Goal: Task Accomplishment & Management: Manage account settings

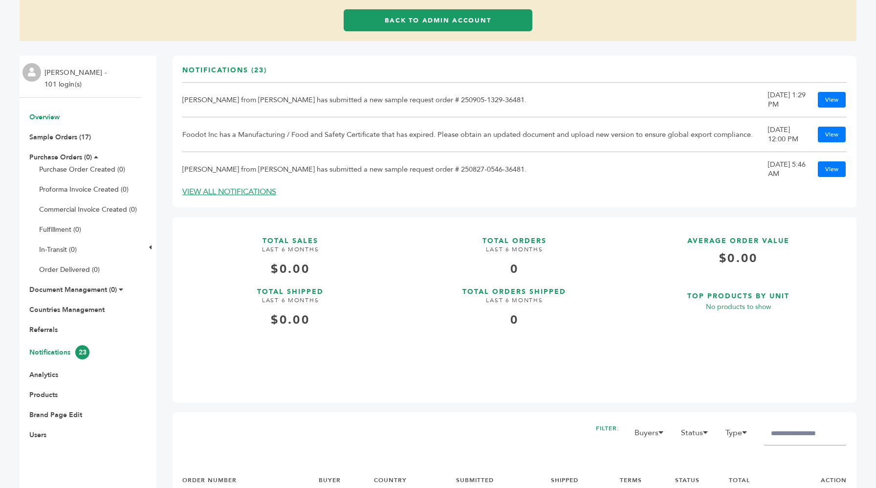
scroll to position [86, 0]
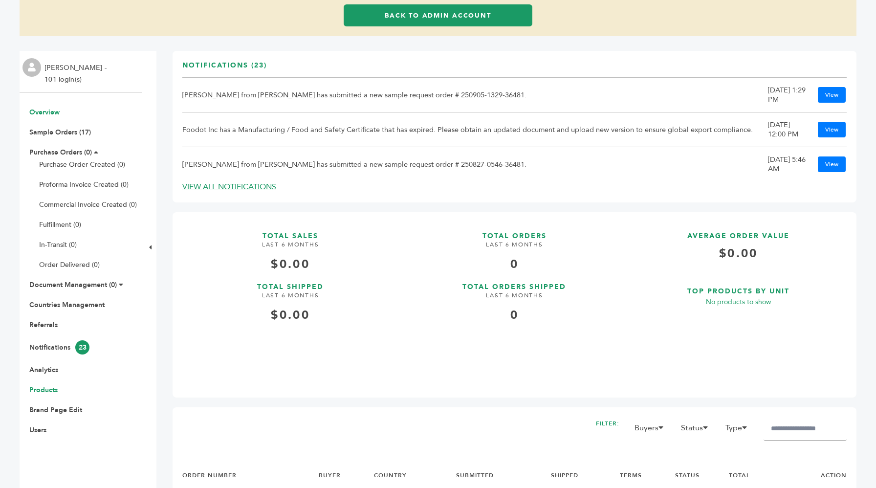
click at [48, 386] on link "Products" at bounding box center [43, 389] width 28 height 9
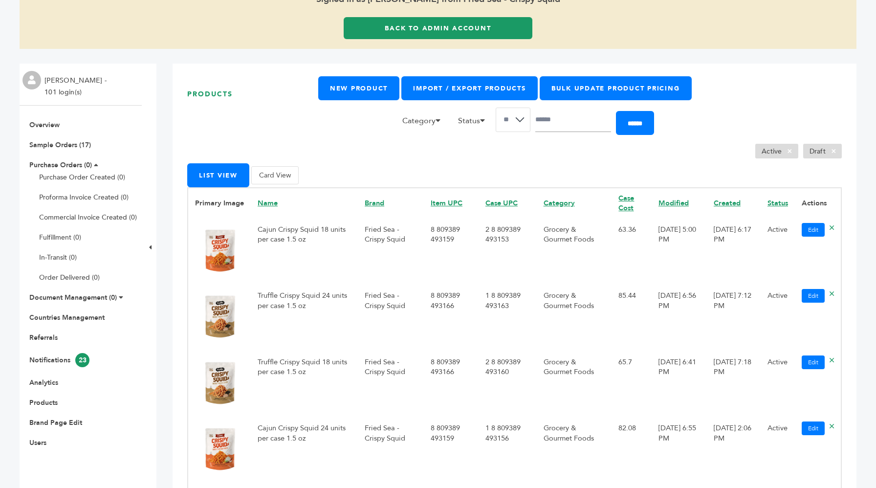
scroll to position [41, 0]
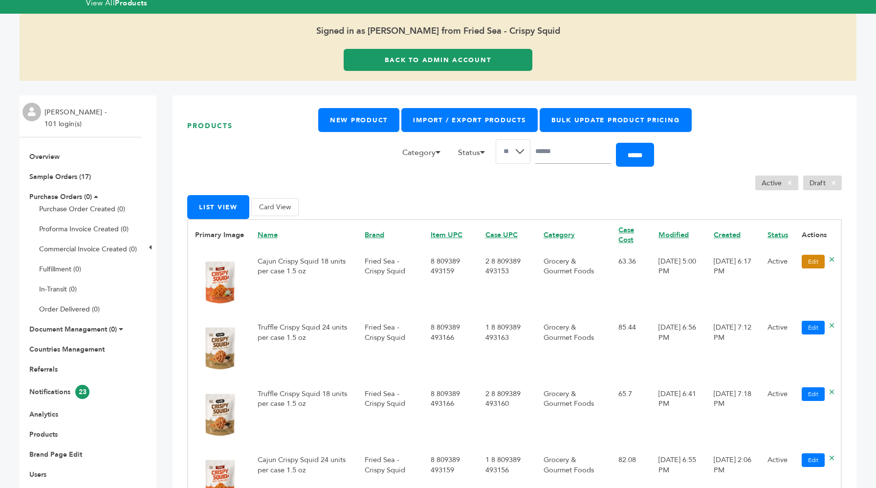
click at [819, 261] on link "Edit" at bounding box center [813, 262] width 23 height 14
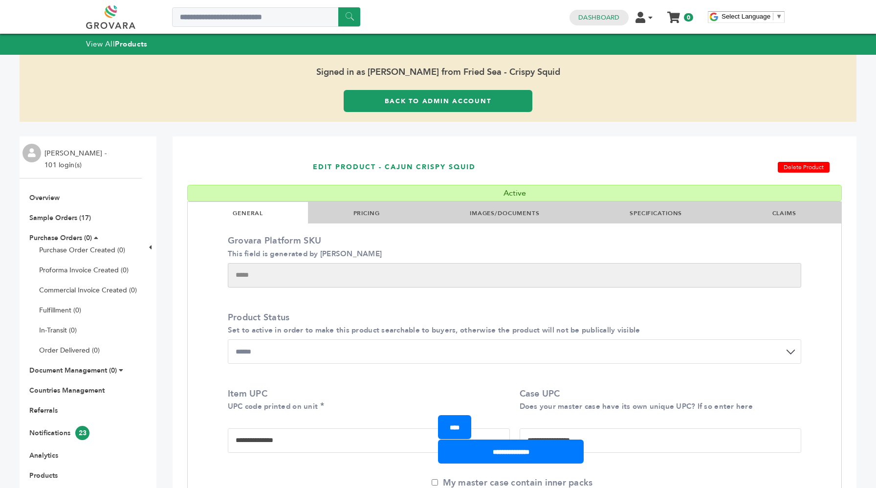
click at [369, 211] on link "PRICING" at bounding box center [367, 213] width 26 height 8
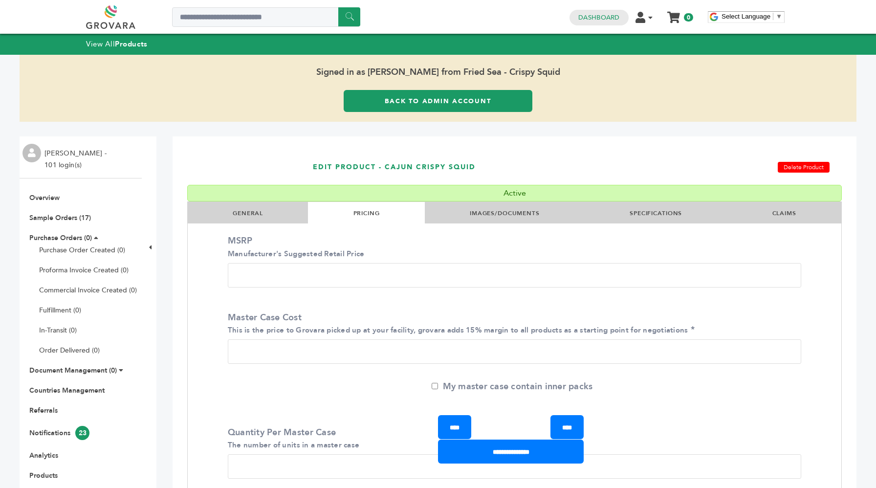
click at [485, 214] on link "IMAGES/DOCUMENTS" at bounding box center [505, 213] width 70 height 8
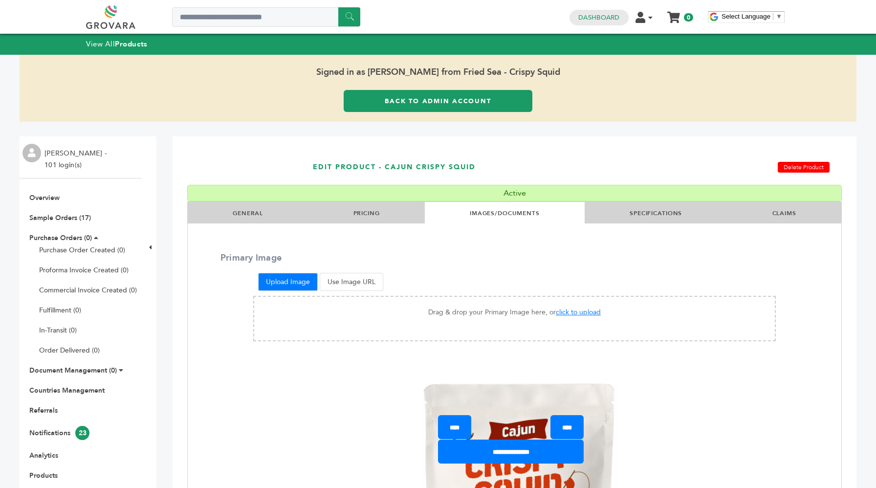
click at [662, 212] on link "SPECIFICATIONS" at bounding box center [656, 213] width 52 height 8
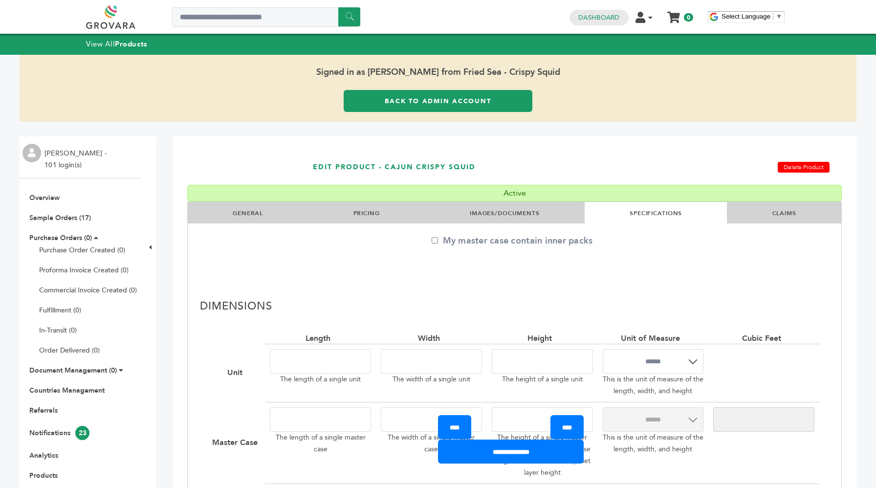
click at [741, 215] on li "CLAIMS" at bounding box center [784, 213] width 114 height 22
click at [764, 212] on li "CLAIMS" at bounding box center [784, 213] width 114 height 22
click at [770, 212] on li "CLAIMS" at bounding box center [784, 213] width 114 height 22
click at [785, 214] on link "CLAIMS" at bounding box center [785, 213] width 24 height 8
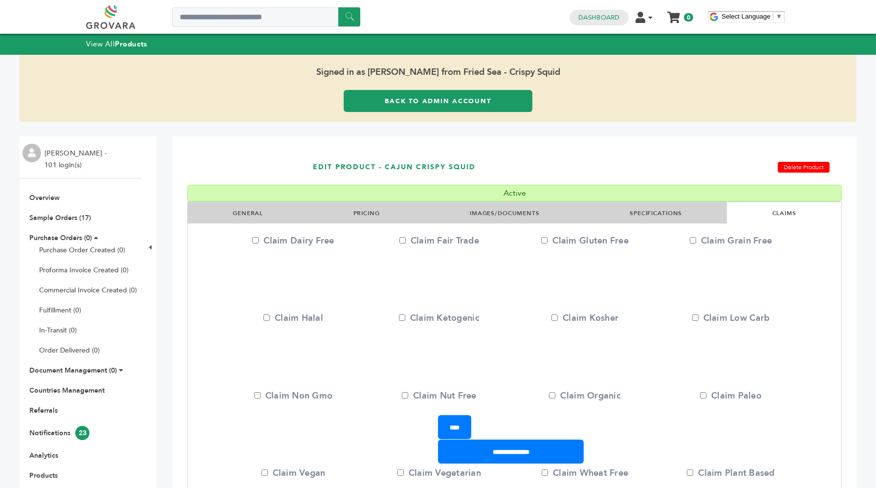
click at [785, 214] on link "CLAIMS" at bounding box center [785, 213] width 24 height 8
click at [377, 106] on link "Back to Admin Account" at bounding box center [438, 101] width 189 height 22
